Goal: Find specific page/section: Find specific page/section

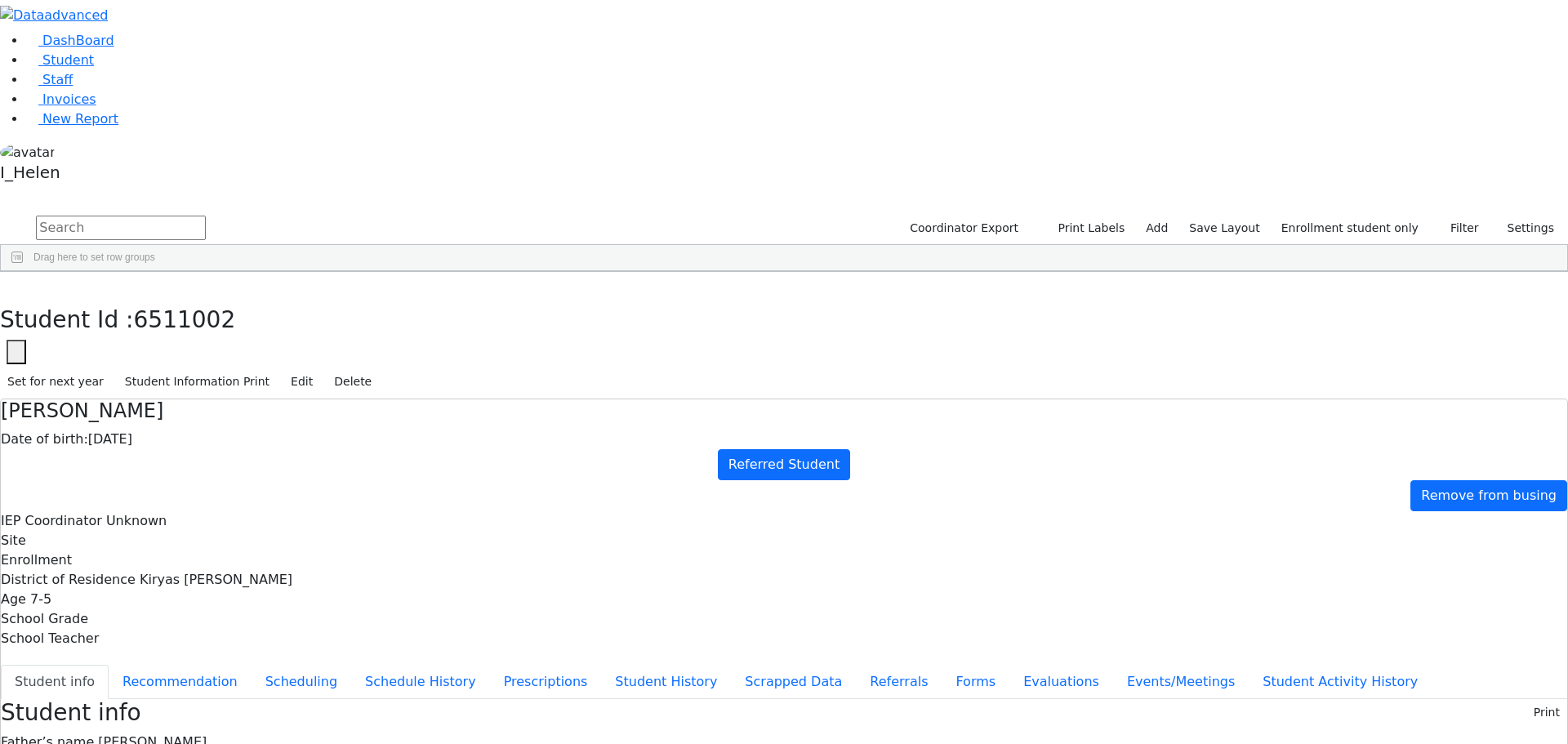
scroll to position [30, 0]
click at [52, 87] on span "Staff" at bounding box center [57, 79] width 30 height 16
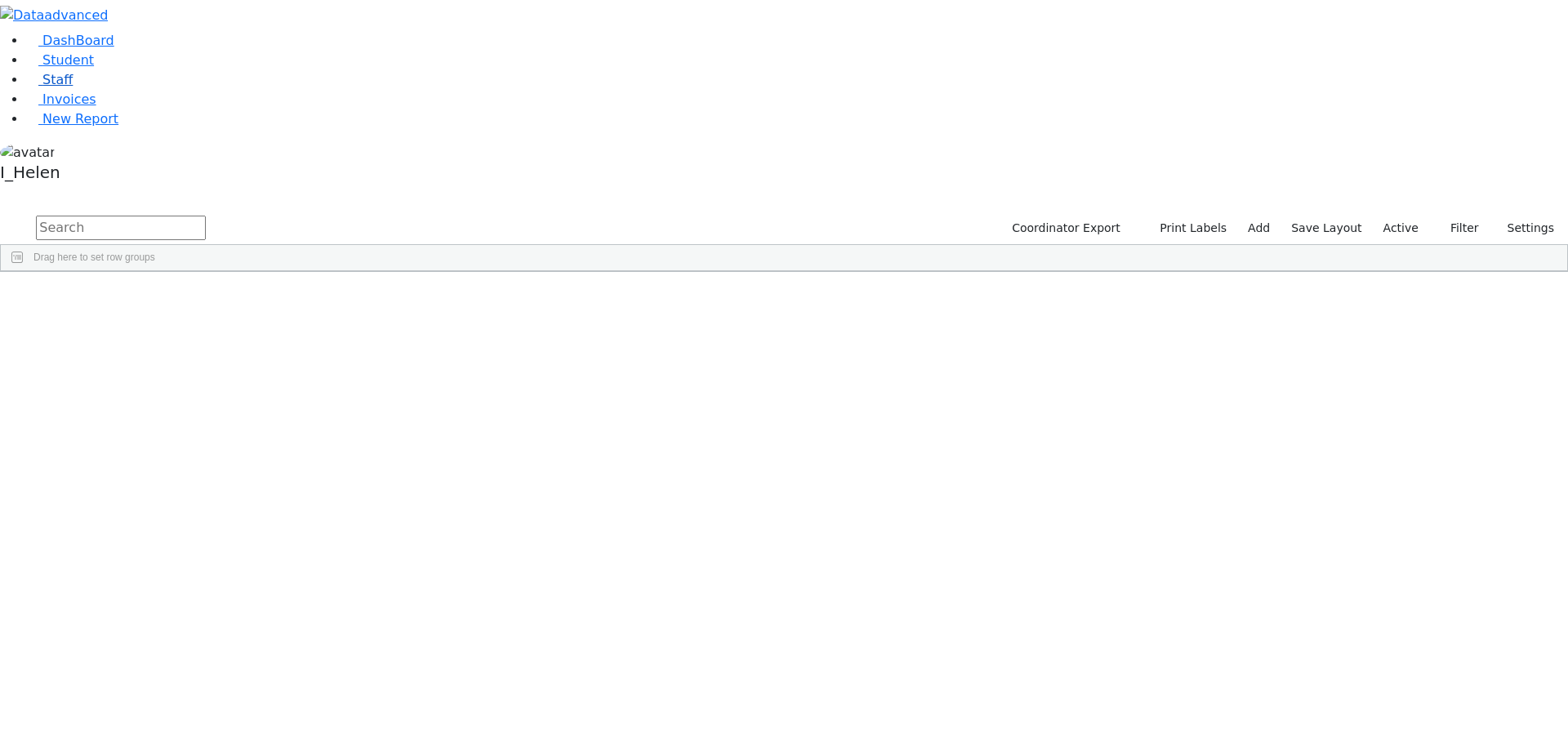
click at [68, 87] on link "Staff" at bounding box center [49, 79] width 47 height 16
click at [206, 216] on input "text" at bounding box center [121, 228] width 170 height 25
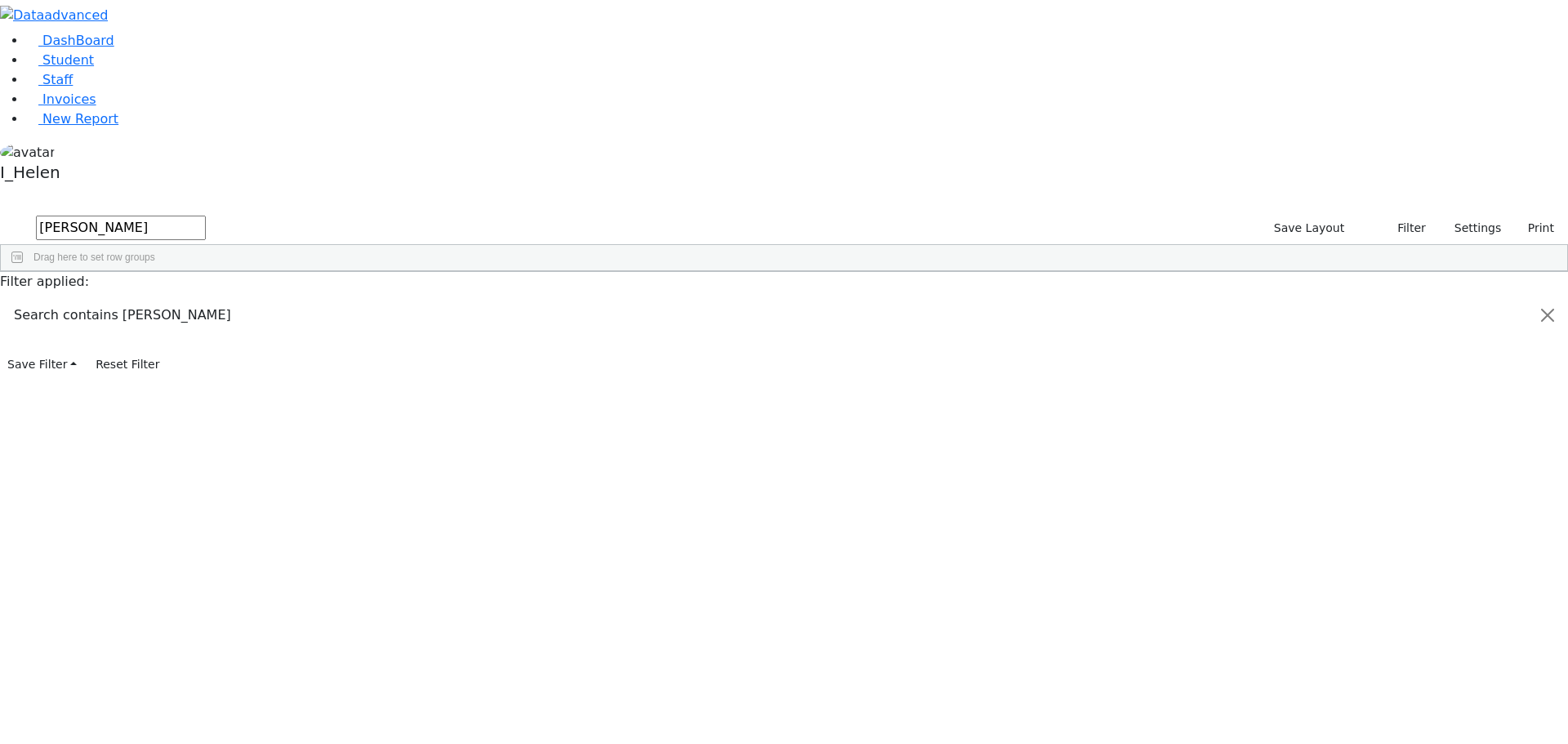
type input "karp"
click at [47, 68] on span "Student" at bounding box center [68, 60] width 52 height 16
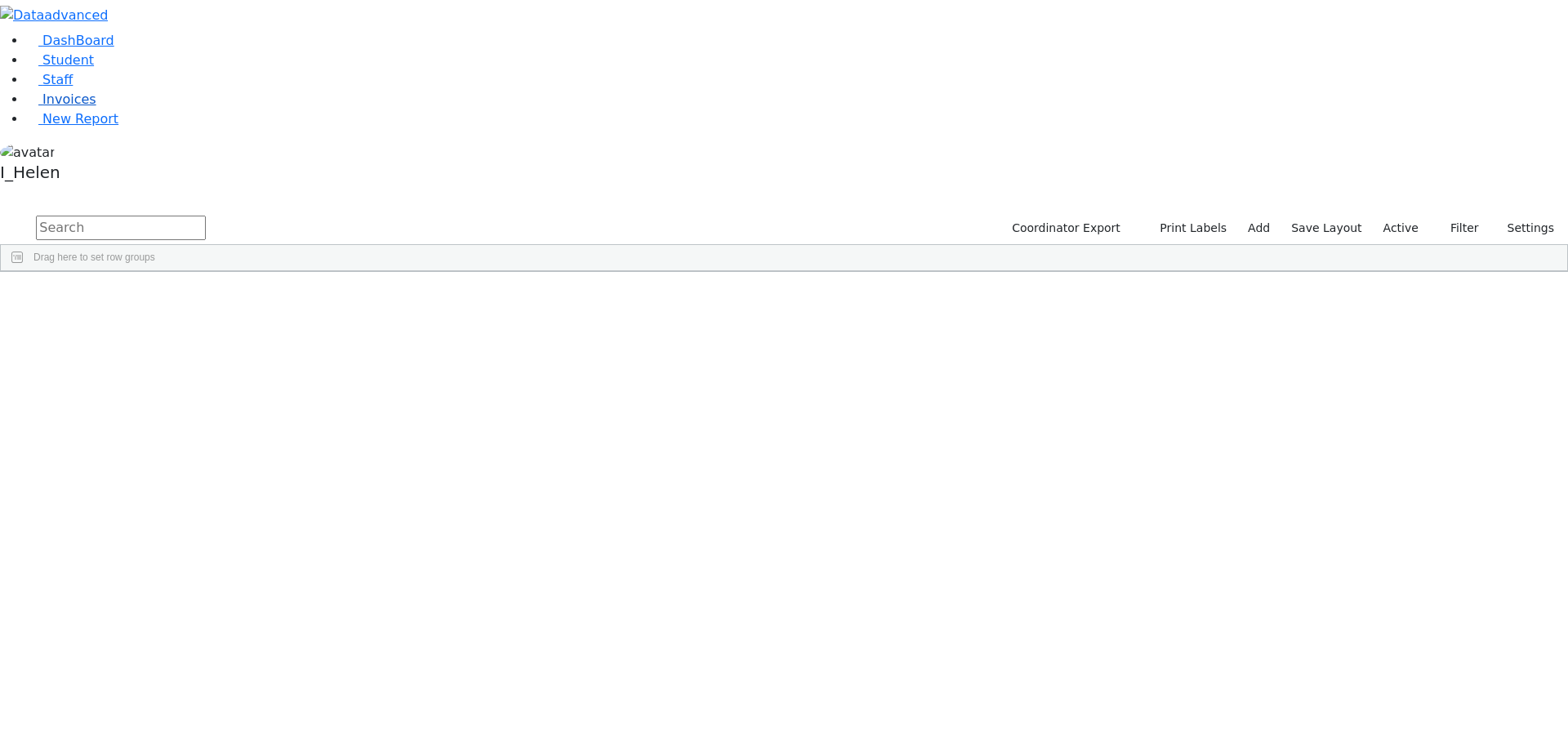
click at [74, 107] on span "Invoices" at bounding box center [70, 99] width 54 height 16
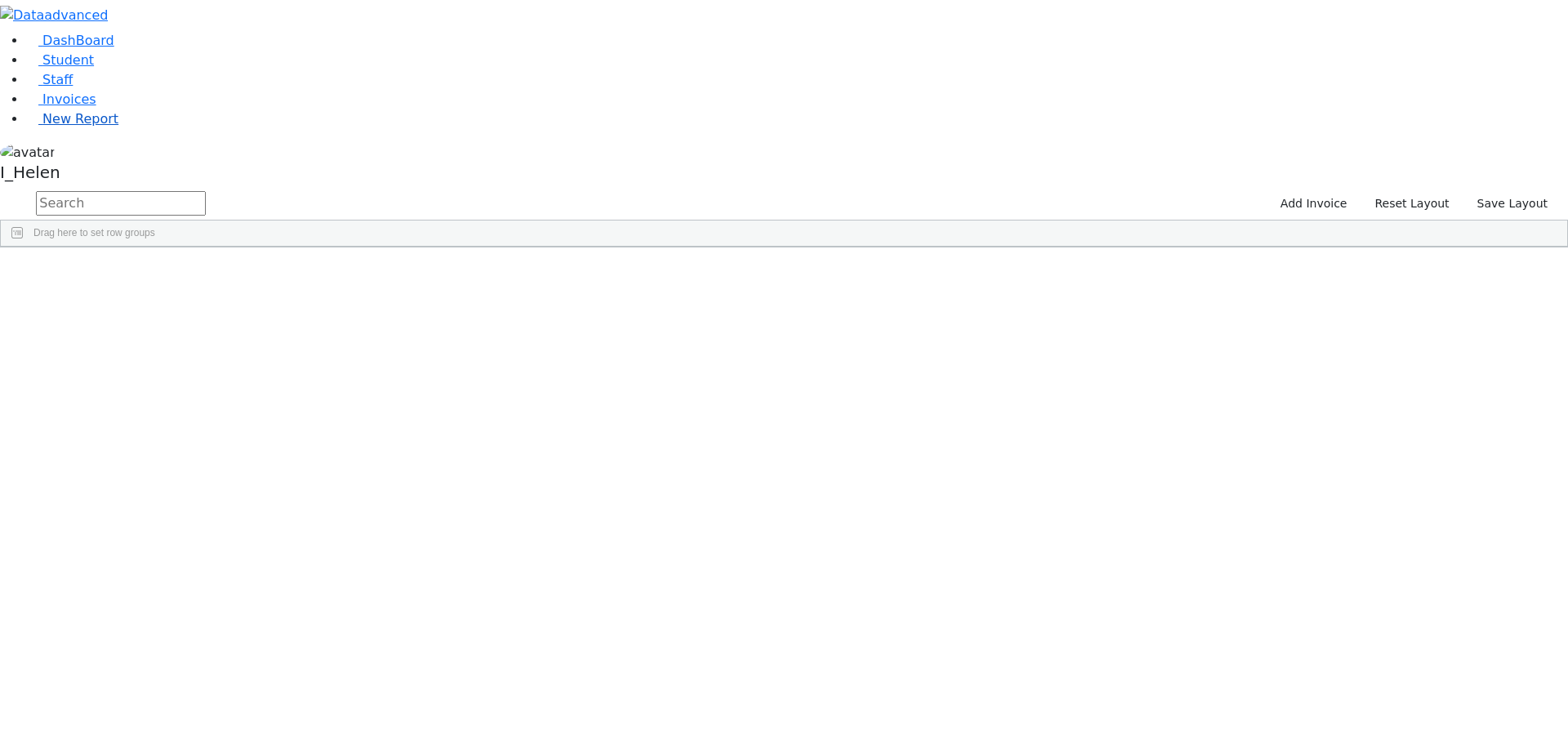
click at [73, 127] on link "New Report" at bounding box center [72, 119] width 92 height 16
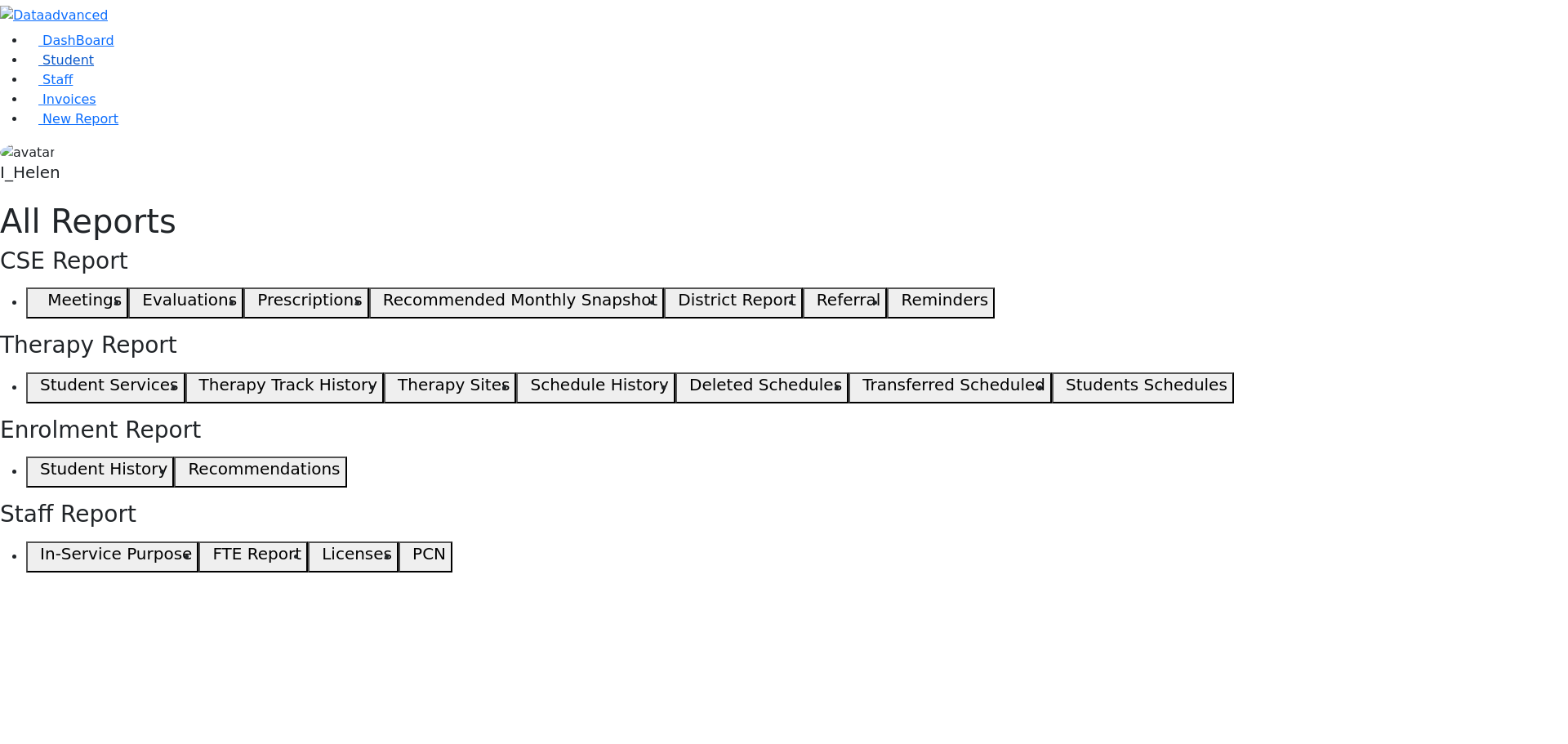
click at [75, 68] on span "Student" at bounding box center [68, 60] width 52 height 16
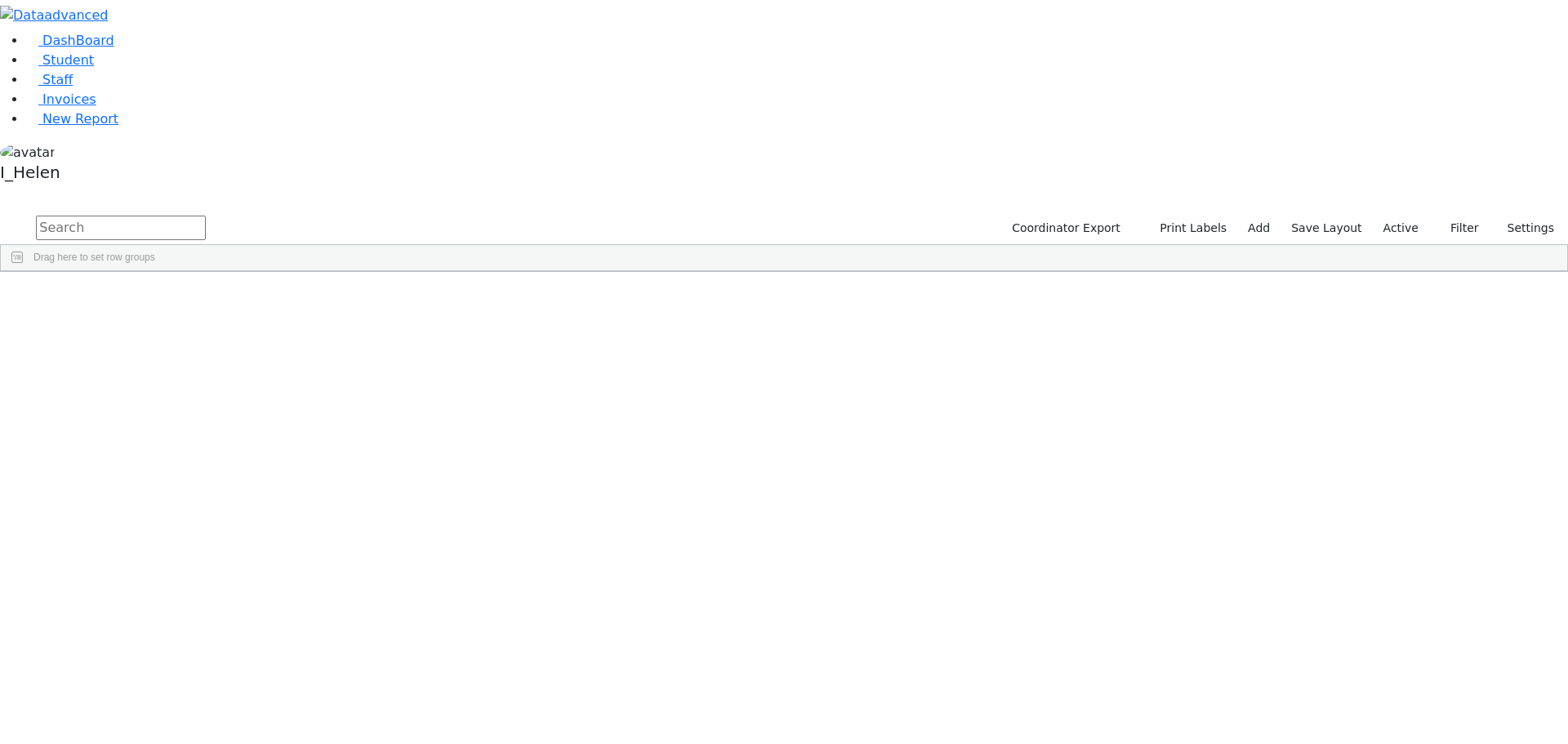
click at [290, 343] on div "Leah" at bounding box center [241, 355] width 96 height 23
